Goal: Task Accomplishment & Management: Complete application form

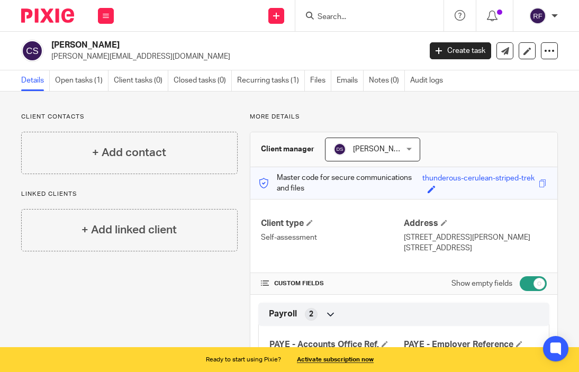
scroll to position [29, 0]
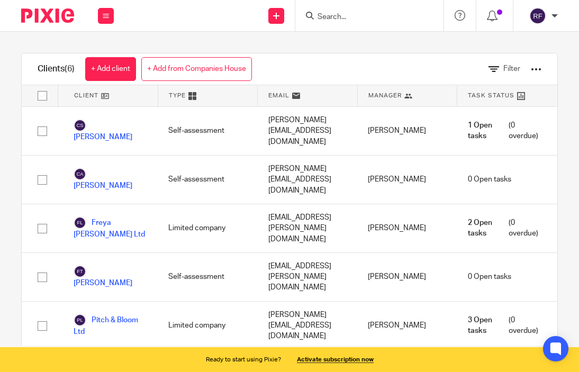
click at [221, 72] on link "+ Add from Companies House" at bounding box center [196, 69] width 111 height 24
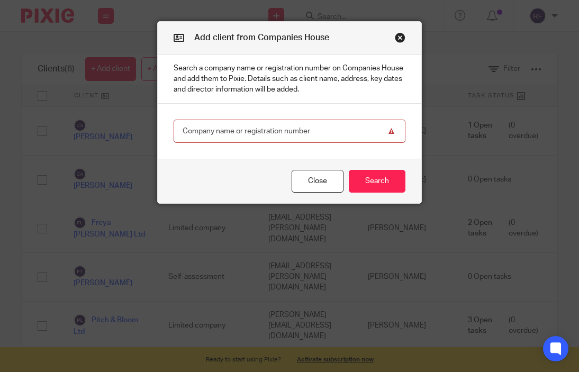
paste input "Training Assessment Consultancy & Co Ltd ."
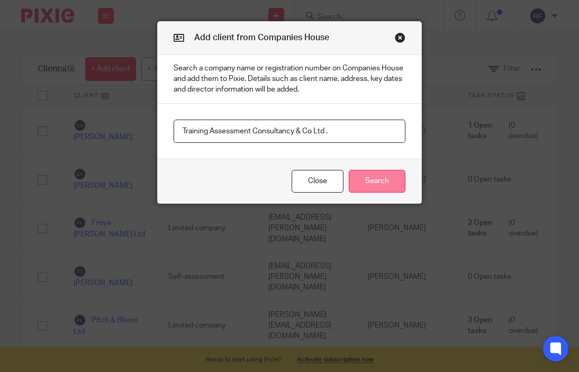
type input "Training Assessment Consultancy & Co Ltd ."
click at [379, 179] on button "Search" at bounding box center [377, 181] width 57 height 23
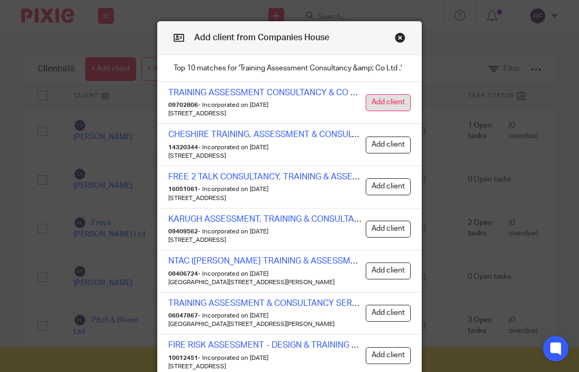
click at [375, 104] on button "Add client" at bounding box center [388, 102] width 45 height 17
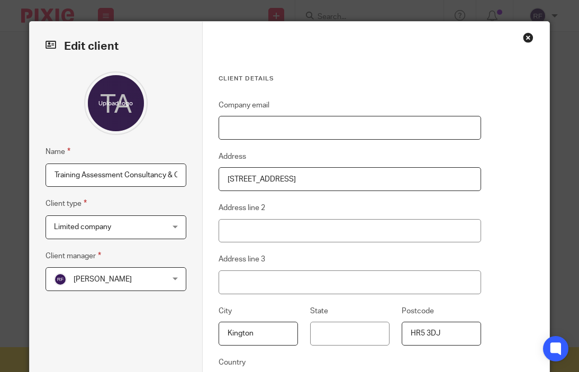
click at [245, 124] on input "Company email" at bounding box center [349, 128] width 262 height 24
click at [366, 124] on input "Company email" at bounding box center [349, 128] width 262 height 24
paste input "khrys@trainingandassessment.co.uk"
type input "khrys@trainingandassessment.co.uk"
click at [130, 276] on span "[PERSON_NAME]" at bounding box center [103, 279] width 58 height 7
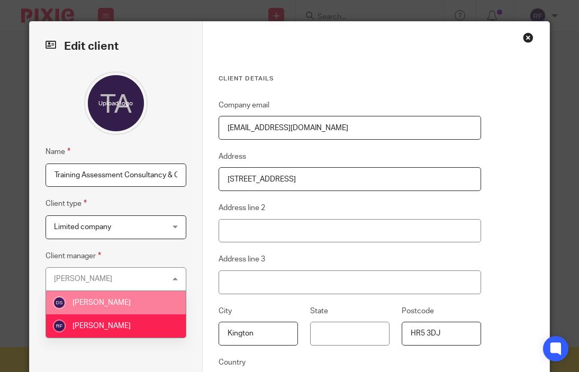
click at [116, 301] on span "[PERSON_NAME]" at bounding box center [101, 302] width 58 height 7
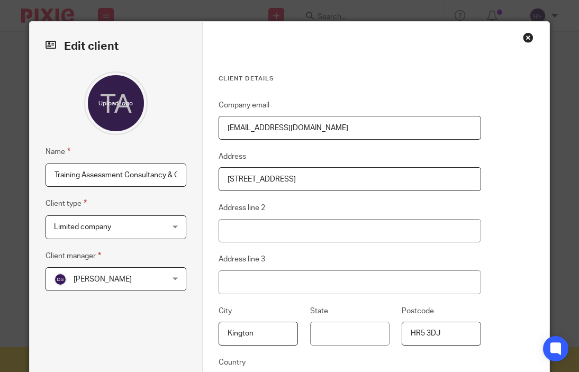
click at [503, 234] on div "Client details Company email khrys@trainingandassessment.co.uk Address 61 Bridg…" at bounding box center [376, 247] width 347 height 450
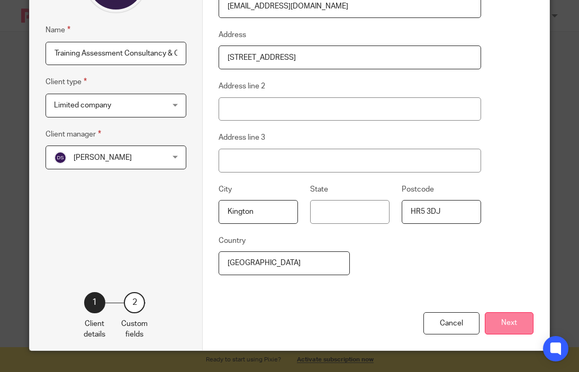
click at [503, 317] on button "Next" at bounding box center [509, 323] width 49 height 23
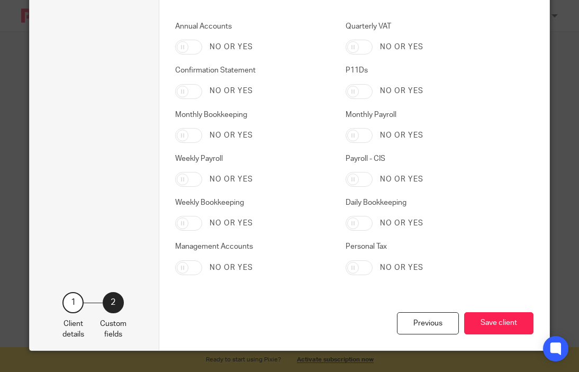
scroll to position [1108, 0]
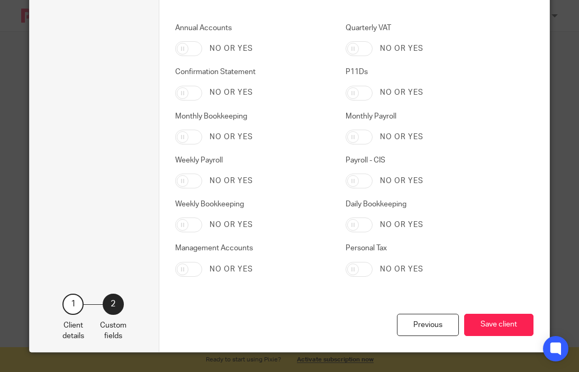
click at [190, 138] on input "Monthly Bookkeeping" at bounding box center [188, 137] width 27 height 15
checkbox input "true"
click at [192, 46] on input "Annual Accounts" at bounding box center [188, 48] width 27 height 15
checkbox input "true"
click at [192, 92] on input "Confirmation Statement" at bounding box center [188, 93] width 27 height 15
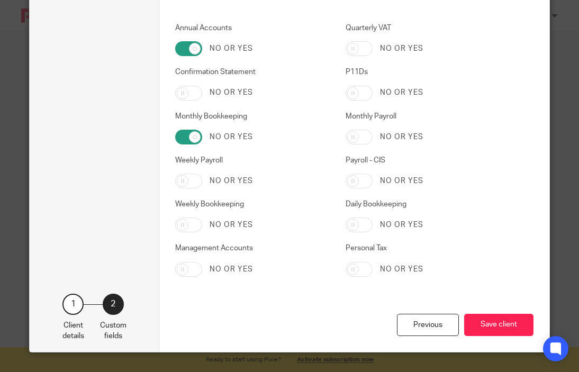
checkbox input "true"
click at [360, 135] on input "Monthly Payroll" at bounding box center [358, 137] width 27 height 15
checkbox input "true"
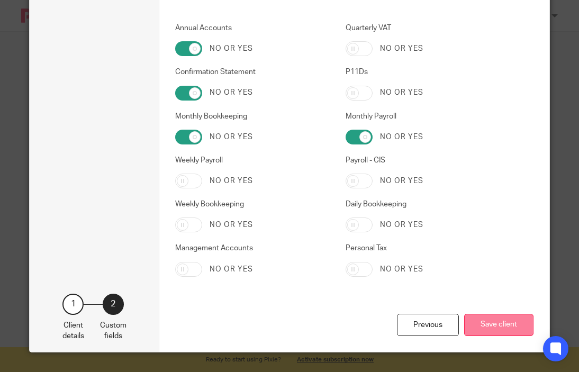
click at [490, 324] on button "Save client" at bounding box center [498, 325] width 69 height 23
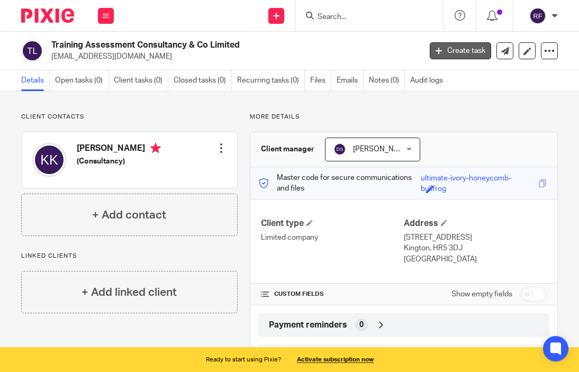
click at [461, 49] on link "Create task" at bounding box center [460, 50] width 61 height 17
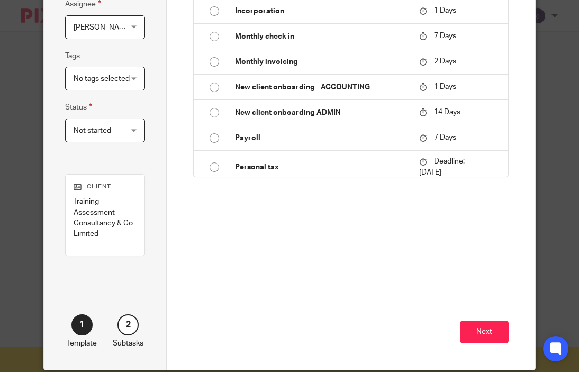
scroll to position [197, 0]
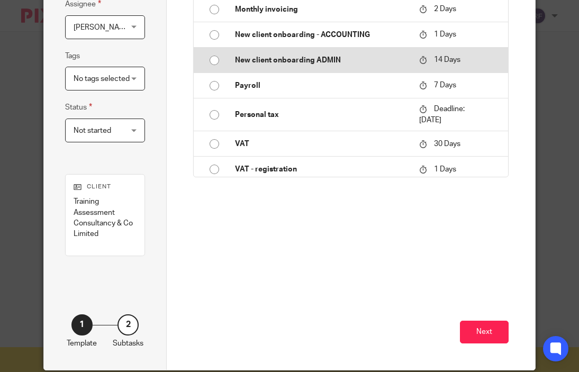
click at [285, 62] on p "New client onboarding ADMIN" at bounding box center [322, 60] width 174 height 11
type input "2025-09-28"
type input "New client onboarding ADMIN"
checkbox input "false"
radio input "true"
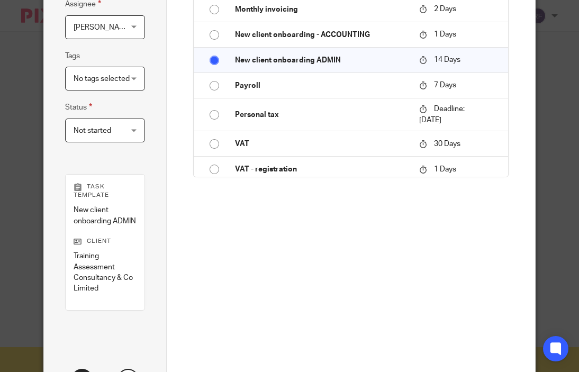
click at [108, 31] on span "[PERSON_NAME]" at bounding box center [103, 27] width 58 height 7
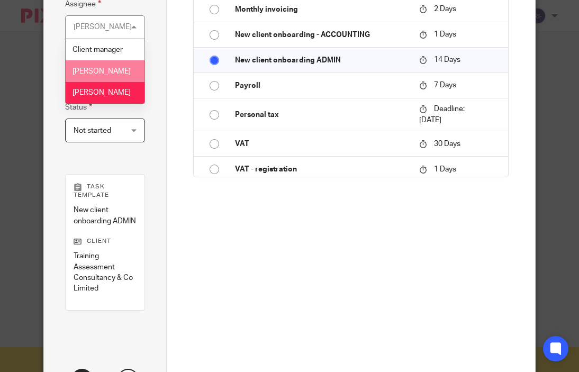
click at [104, 71] on span "[PERSON_NAME]" at bounding box center [101, 71] width 58 height 7
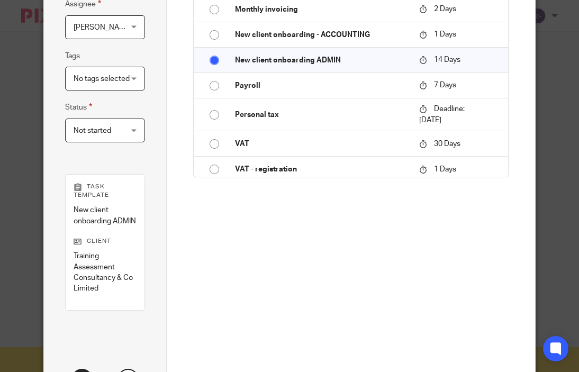
click at [272, 215] on div "Create a custom task Custom task Or use an existing template Task templates Ann…" at bounding box center [350, 71] width 315 height 422
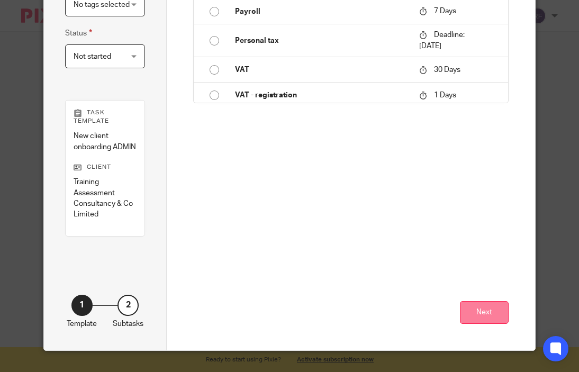
click at [470, 319] on button "Next" at bounding box center [484, 312] width 49 height 23
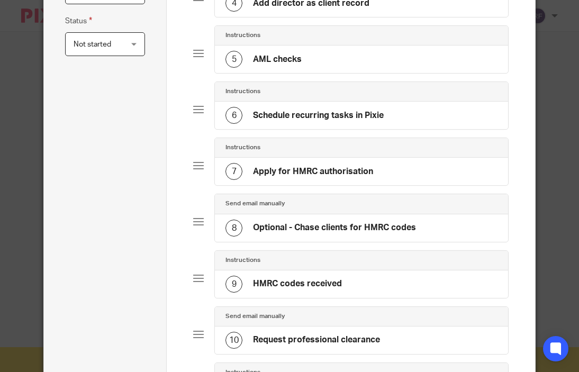
scroll to position [628, 0]
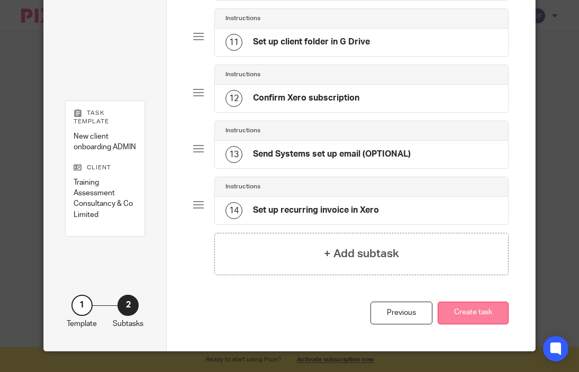
click at [490, 313] on button "Create task" at bounding box center [473, 313] width 71 height 23
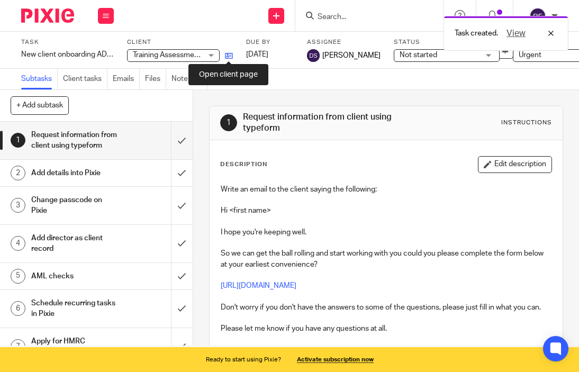
click at [227, 56] on icon at bounding box center [229, 56] width 8 height 8
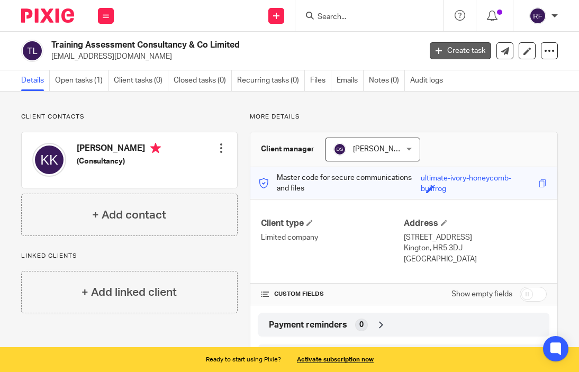
click at [449, 57] on link "Create task" at bounding box center [460, 50] width 61 height 17
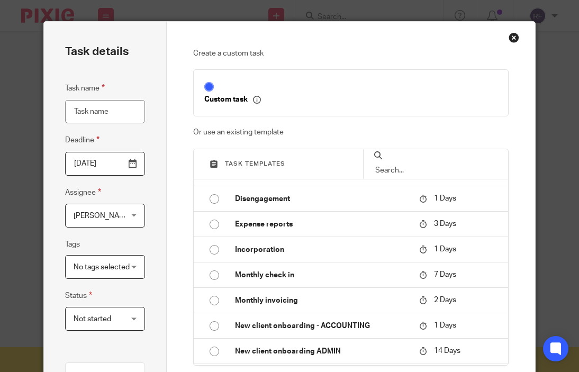
scroll to position [203, 0]
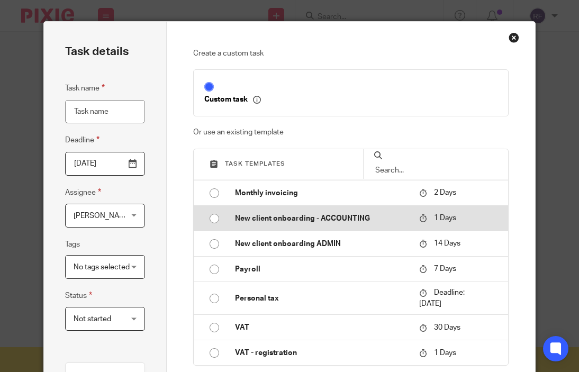
click at [294, 221] on p "New client onboarding - ACCOUNTING" at bounding box center [322, 218] width 174 height 11
type input "[DATE]"
type input "New client onboarding - ACCOUNTING"
checkbox input "false"
radio input "true"
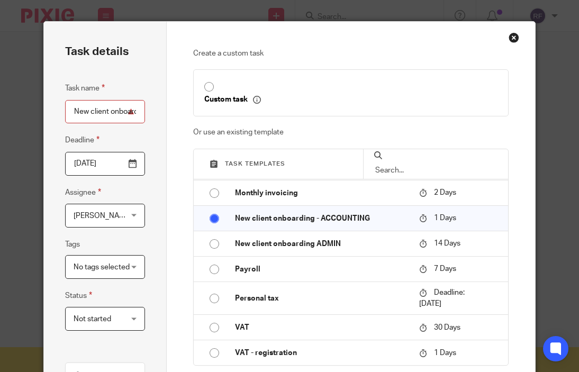
click at [126, 219] on span "[PERSON_NAME]" at bounding box center [103, 215] width 58 height 7
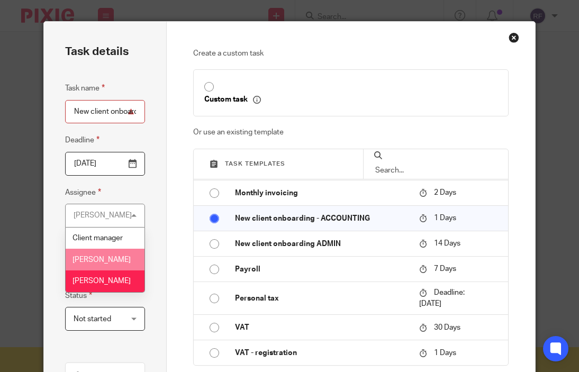
click at [113, 254] on li "[PERSON_NAME]" at bounding box center [105, 260] width 79 height 22
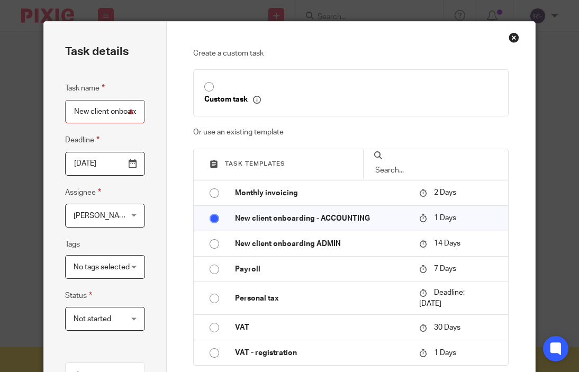
click at [130, 166] on input "2025-09-15" at bounding box center [105, 164] width 80 height 24
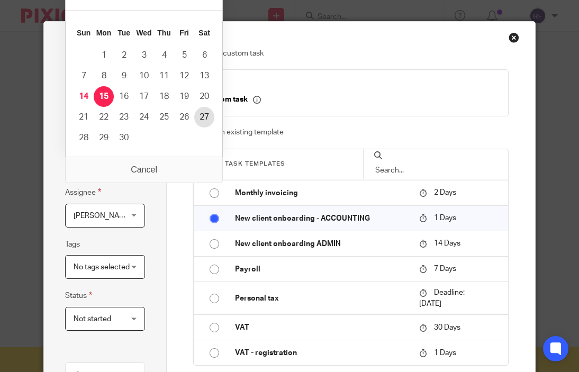
type input "2025-09-27"
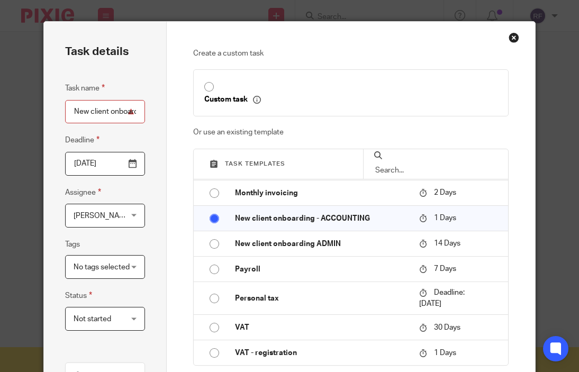
scroll to position [275, 0]
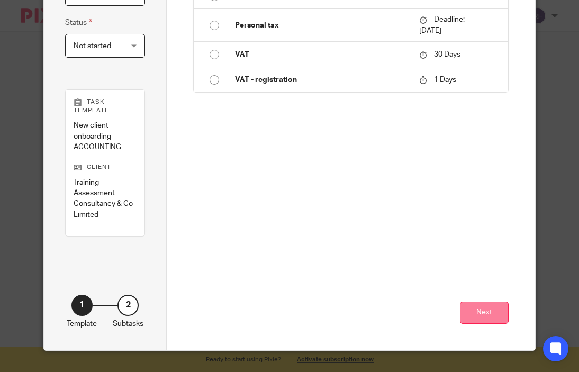
click at [487, 315] on button "Next" at bounding box center [484, 313] width 49 height 23
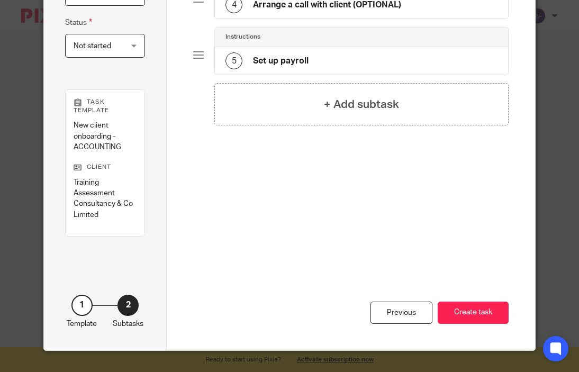
click at [487, 315] on button "Create task" at bounding box center [473, 313] width 71 height 23
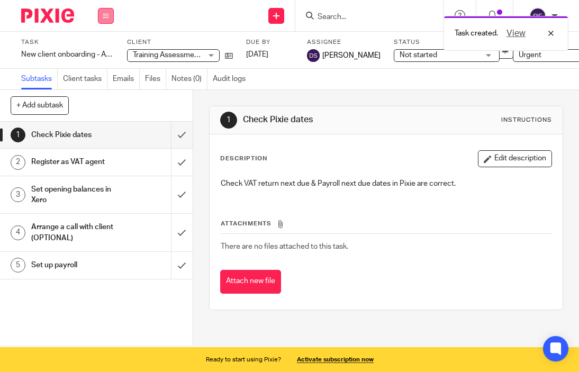
click at [105, 16] on icon at bounding box center [106, 16] width 6 height 6
click at [106, 95] on link "Team" at bounding box center [100, 95] width 17 height 7
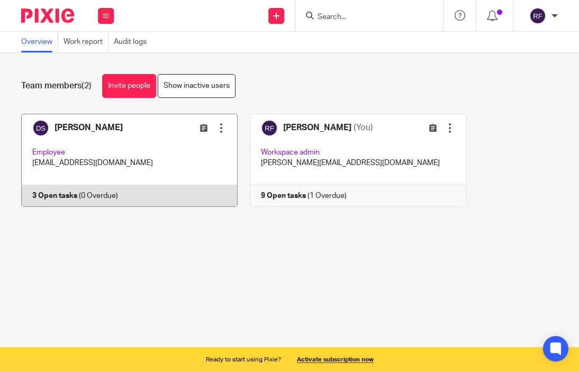
click at [142, 142] on link at bounding box center [123, 160] width 229 height 93
click at [219, 126] on div at bounding box center [221, 128] width 11 height 11
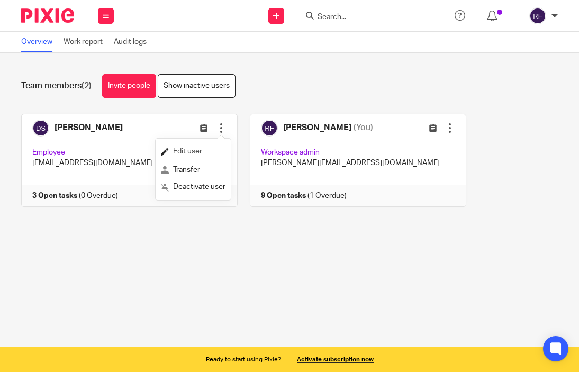
click at [197, 153] on span "Edit user" at bounding box center [187, 151] width 29 height 7
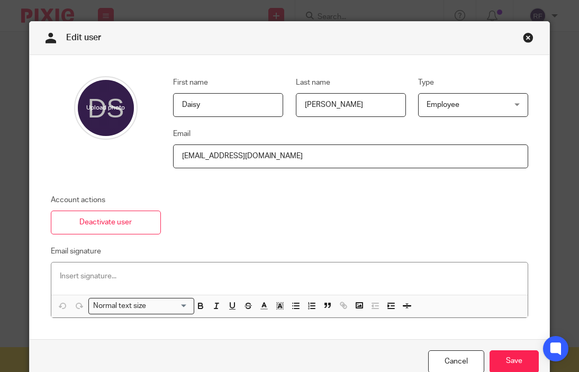
scroll to position [34, 0]
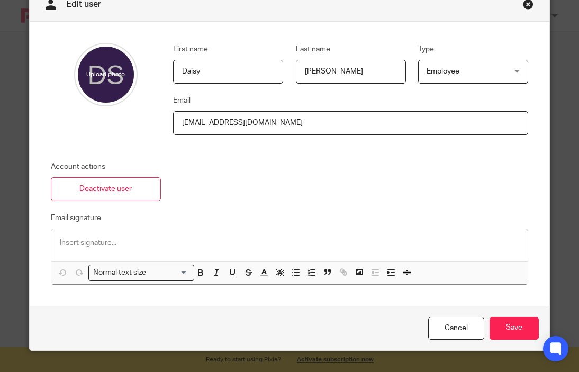
click at [455, 72] on span "Employee" at bounding box center [442, 71] width 33 height 7
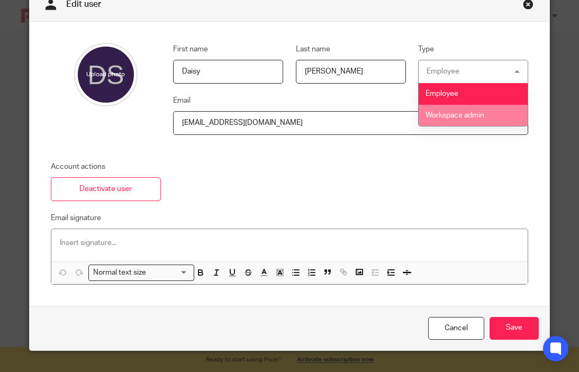
click at [454, 108] on li "Workspace admin" at bounding box center [472, 116] width 109 height 22
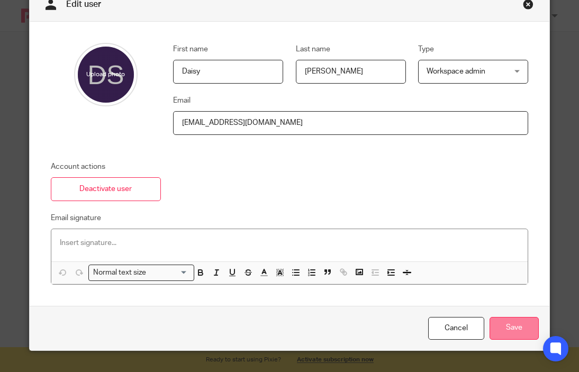
click at [498, 326] on input "Save" at bounding box center [513, 328] width 49 height 23
